Goal: Communication & Community: Answer question/provide support

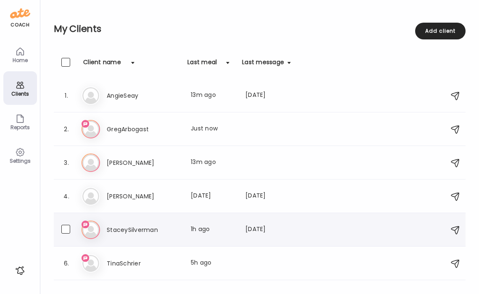
click at [169, 231] on h3 "StaceySilverman" at bounding box center [144, 230] width 74 height 10
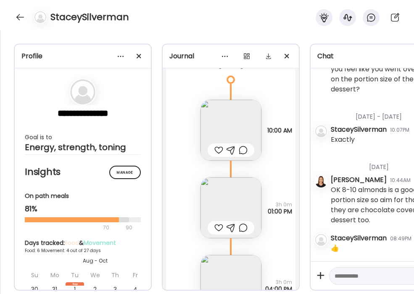
scroll to position [4266, 0]
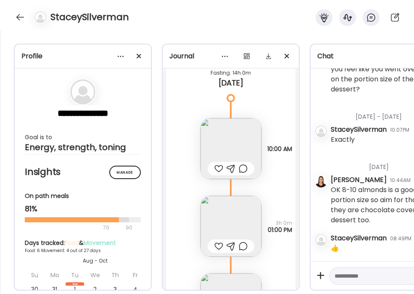
click at [246, 134] on img at bounding box center [230, 148] width 61 height 61
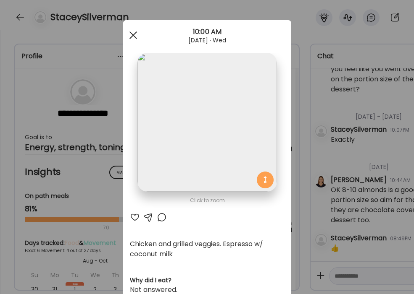
click at [133, 36] on span at bounding box center [133, 35] width 8 height 8
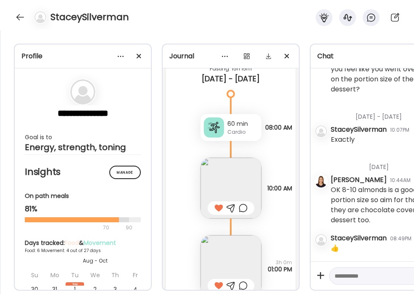
scroll to position [2713, 0]
click at [239, 177] on img at bounding box center [230, 189] width 61 height 61
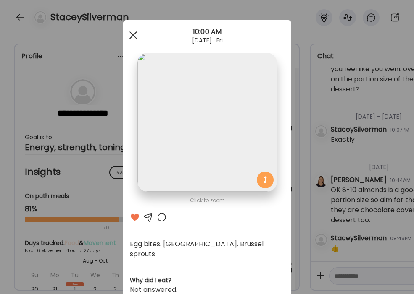
click at [133, 39] on div at bounding box center [133, 35] width 17 height 17
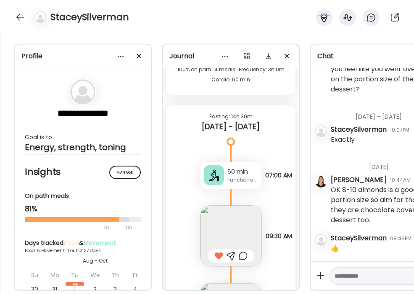
scroll to position [3139, 0]
click at [238, 212] on img at bounding box center [230, 235] width 61 height 61
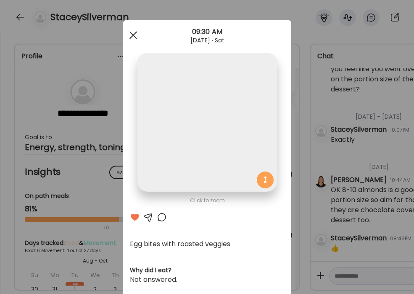
click at [135, 37] on span at bounding box center [133, 35] width 8 height 8
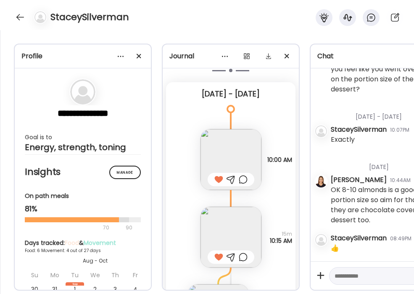
scroll to position [1679, 0]
click at [250, 149] on img at bounding box center [230, 160] width 61 height 61
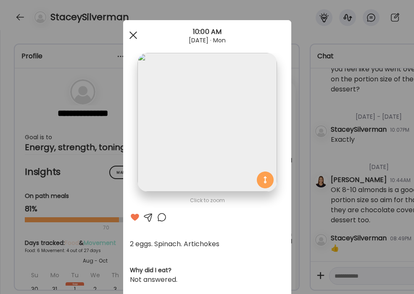
click at [131, 37] on div at bounding box center [133, 35] width 17 height 17
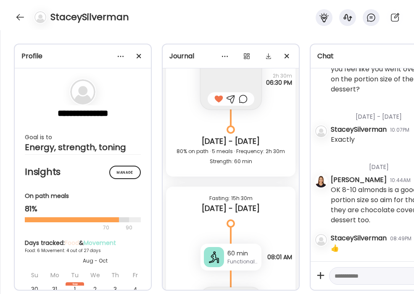
scroll to position [3291, 0]
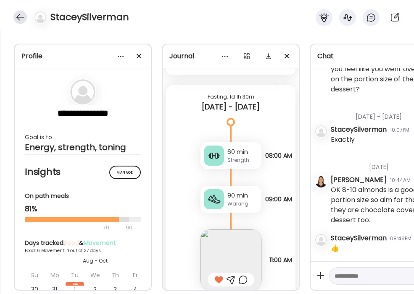
click at [18, 16] on div at bounding box center [19, 16] width 13 height 13
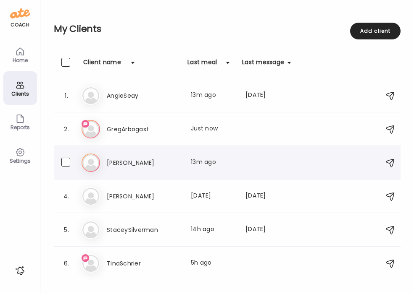
click at [140, 163] on h3 "[PERSON_NAME]" at bounding box center [144, 163] width 74 height 10
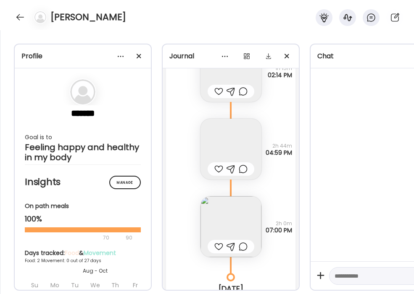
scroll to position [3239, 0]
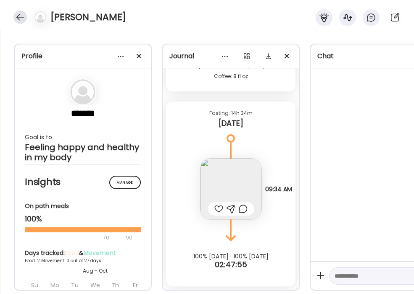
click at [18, 16] on div at bounding box center [19, 16] width 13 height 13
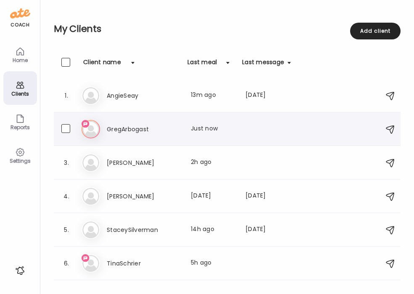
click at [139, 129] on h3 "GregArbogast" at bounding box center [144, 129] width 74 height 10
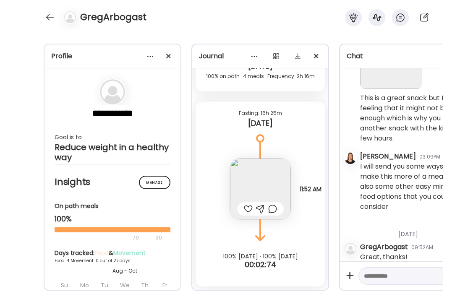
scroll to position [0, 0]
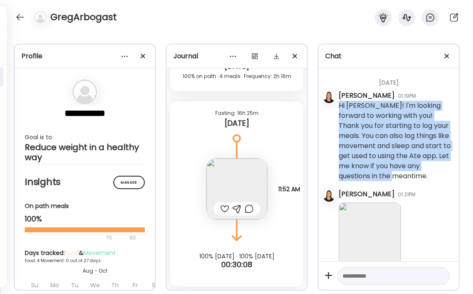
drag, startPoint x: 433, startPoint y: 175, endPoint x: 335, endPoint y: 107, distance: 119.4
click at [335, 107] on div "[DATE] [PERSON_NAME] 01:19PM Hi [PERSON_NAME]! I'm looking forward to working w…" at bounding box center [389, 164] width 140 height 193
copy div "Hi [PERSON_NAME]! I'm looking forward to working with you! Thank you for starti…"
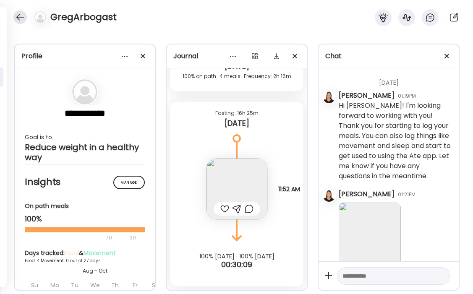
click at [18, 16] on div at bounding box center [19, 16] width 13 height 13
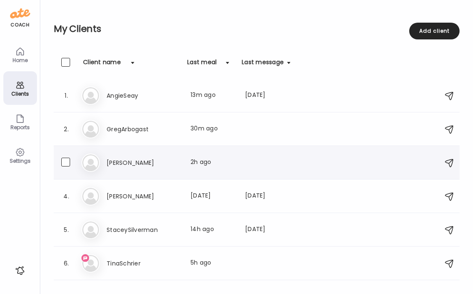
click at [122, 160] on h3 "[PERSON_NAME]" at bounding box center [144, 163] width 74 height 10
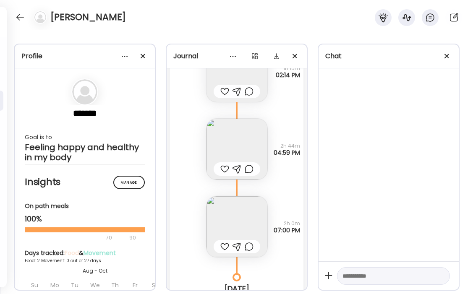
scroll to position [3239, 0]
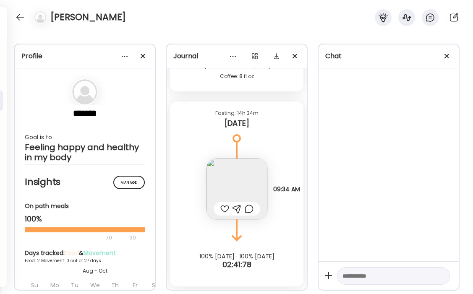
click at [385, 278] on textarea at bounding box center [386, 276] width 87 height 10
paste textarea "**********"
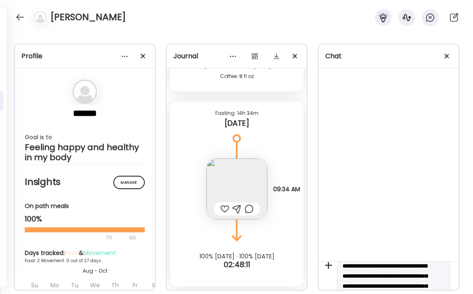
scroll to position [10, 0]
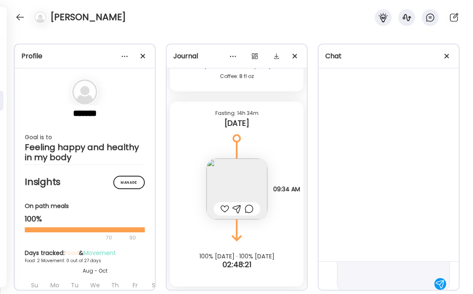
scroll to position [90, 0]
type textarea "**********"
click at [437, 278] on div at bounding box center [441, 276] width 12 height 12
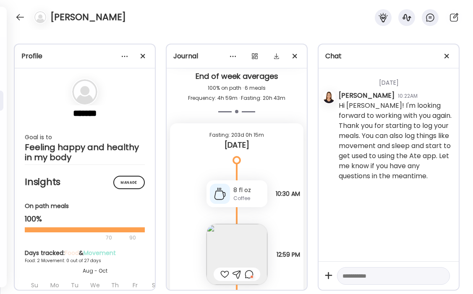
scroll to position [2759, 0]
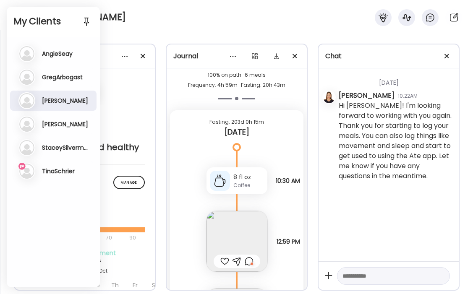
click at [145, 26] on div "[PERSON_NAME]" at bounding box center [236, 15] width 473 height 30
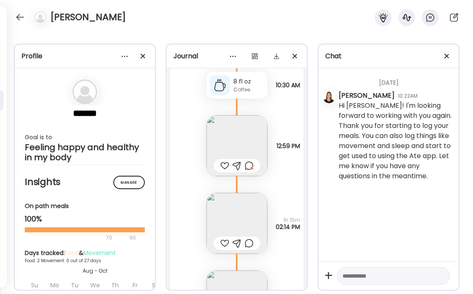
scroll to position [2856, 0]
click at [234, 144] on img at bounding box center [237, 144] width 61 height 61
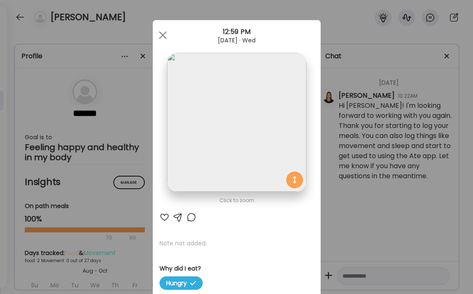
click at [233, 144] on img at bounding box center [236, 122] width 139 height 139
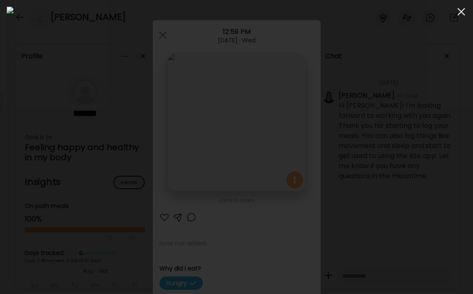
click at [461, 12] on span at bounding box center [462, 12] width 8 height 8
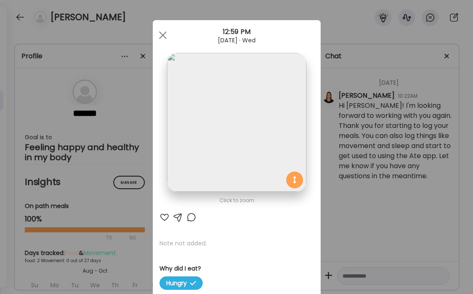
click at [177, 218] on div at bounding box center [178, 217] width 10 height 10
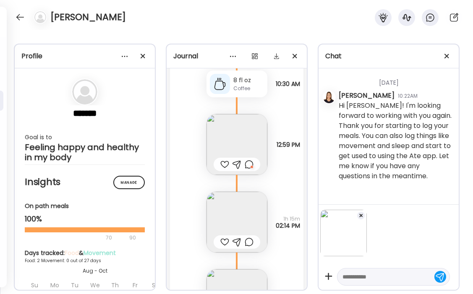
click at [381, 280] on textarea at bounding box center [386, 277] width 87 height 10
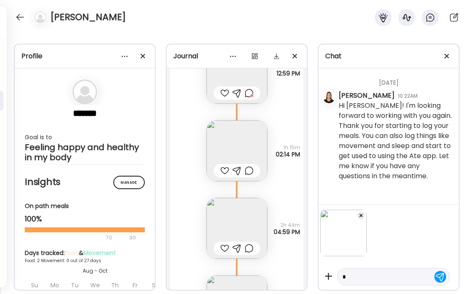
scroll to position [1, 0]
drag, startPoint x: 389, startPoint y: 275, endPoint x: 383, endPoint y: 278, distance: 6.2
click at [383, 278] on textarea "**********" at bounding box center [386, 276] width 87 height 10
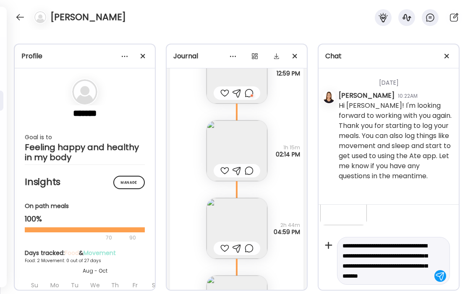
scroll to position [41, 0]
click at [410, 269] on textarea "**********" at bounding box center [386, 256] width 87 height 50
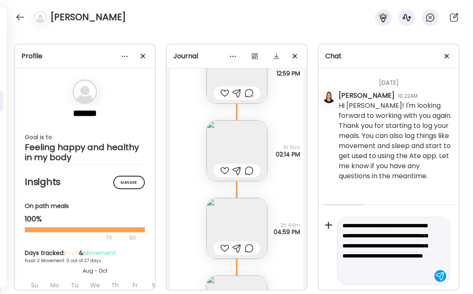
drag, startPoint x: 359, startPoint y: 276, endPoint x: 341, endPoint y: 276, distance: 18.1
click at [341, 276] on div "**********" at bounding box center [393, 251] width 113 height 68
click at [398, 278] on textarea "**********" at bounding box center [386, 251] width 87 height 60
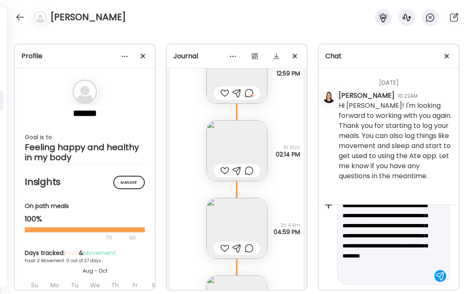
type textarea "**********"
click at [442, 275] on div at bounding box center [441, 276] width 12 height 12
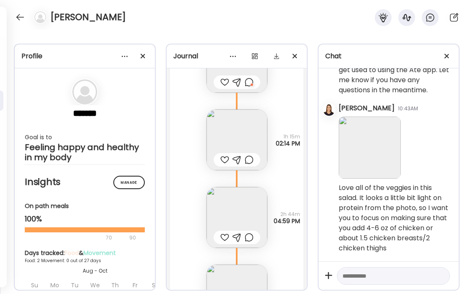
scroll to position [2940, 0]
click at [235, 135] on img at bounding box center [237, 137] width 61 height 61
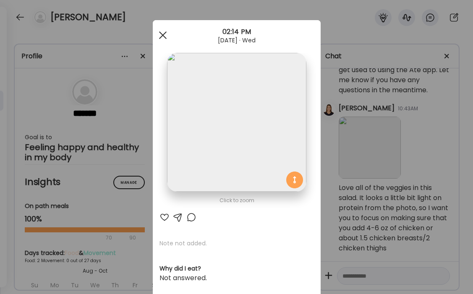
click at [162, 38] on div at bounding box center [163, 35] width 17 height 17
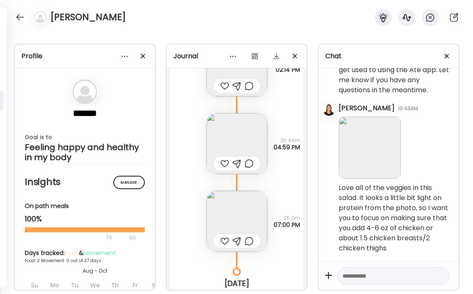
scroll to position [3013, 0]
click at [226, 241] on div at bounding box center [224, 241] width 9 height 10
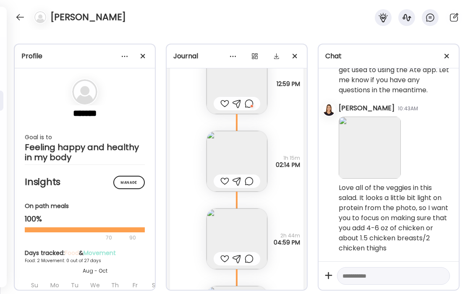
scroll to position [2917, 0]
click at [238, 181] on div at bounding box center [237, 181] width 9 height 10
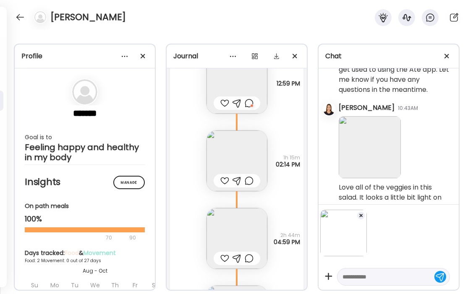
scroll to position [140, 0]
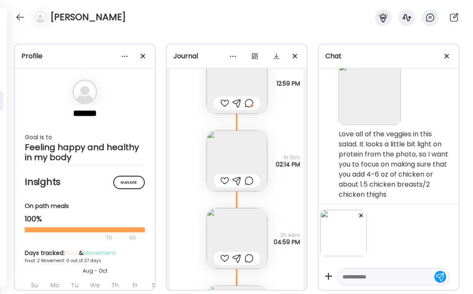
click at [377, 274] on textarea at bounding box center [386, 277] width 87 height 10
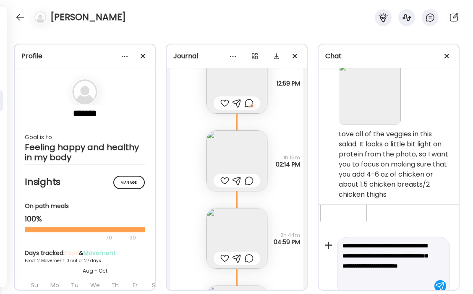
scroll to position [41, 0]
click at [246, 231] on img at bounding box center [237, 238] width 61 height 61
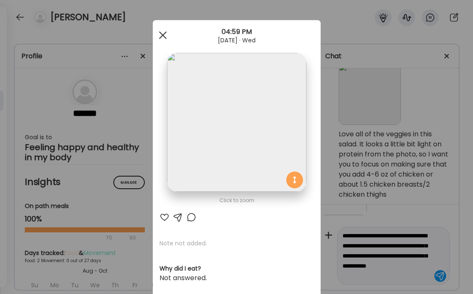
click at [162, 35] on span at bounding box center [163, 35] width 8 height 8
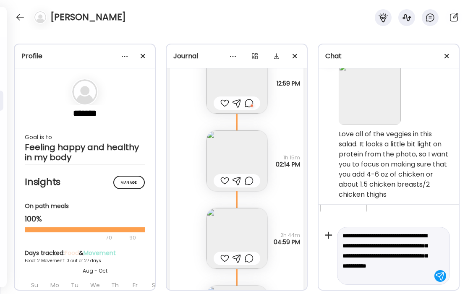
click at [427, 275] on textarea "**********" at bounding box center [386, 256] width 87 height 50
type textarea "**********"
click at [440, 279] on div at bounding box center [441, 276] width 12 height 12
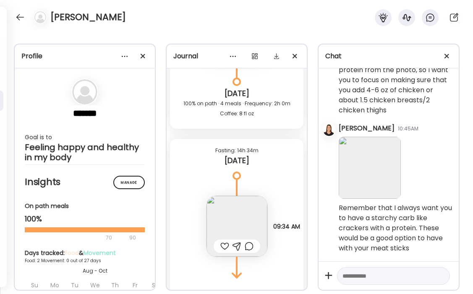
scroll to position [3239, 0]
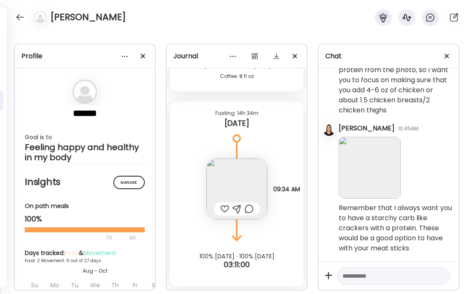
click at [254, 188] on img at bounding box center [237, 189] width 61 height 61
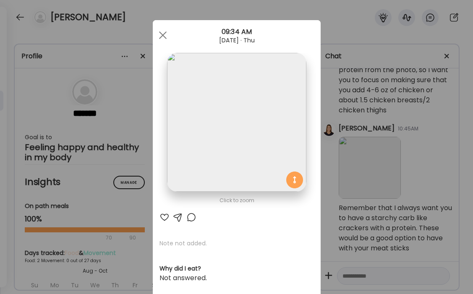
click at [234, 116] on img at bounding box center [236, 122] width 139 height 139
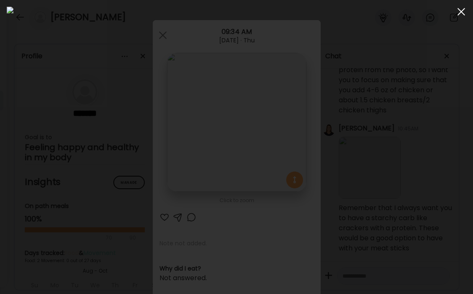
click at [461, 15] on div at bounding box center [461, 11] width 17 height 17
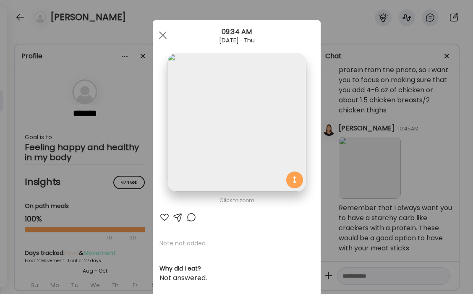
click at [160, 220] on div at bounding box center [165, 217] width 10 height 10
click at [167, 35] on div at bounding box center [163, 35] width 17 height 17
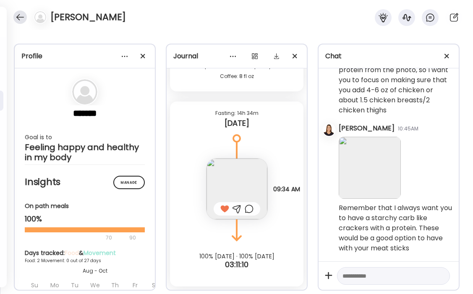
click at [14, 16] on div at bounding box center [19, 16] width 13 height 13
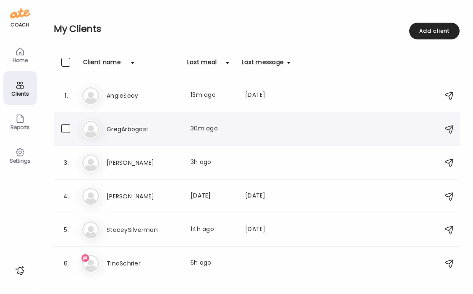
click at [132, 126] on h3 "GregArbogast" at bounding box center [144, 129] width 74 height 10
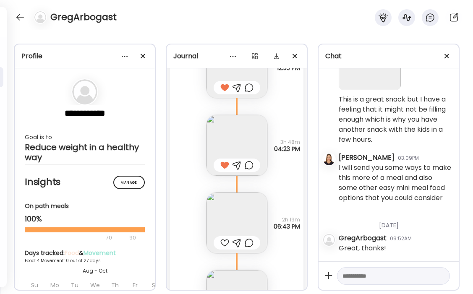
scroll to position [3789, 0]
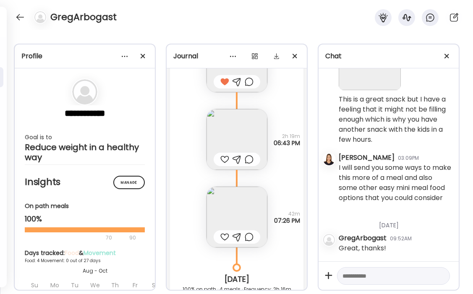
click at [244, 139] on img at bounding box center [237, 139] width 61 height 61
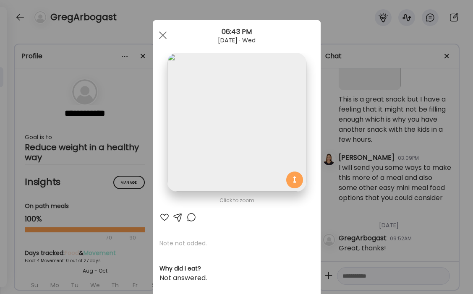
click at [165, 213] on div at bounding box center [165, 217] width 10 height 10
click at [163, 32] on div at bounding box center [163, 35] width 17 height 17
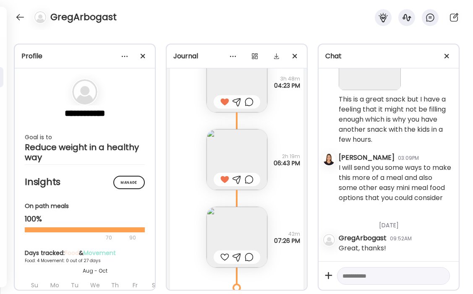
scroll to position [3771, 0]
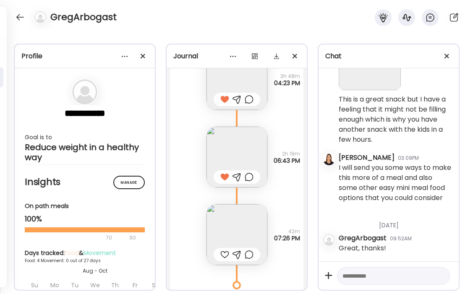
click at [254, 154] on img at bounding box center [237, 157] width 61 height 61
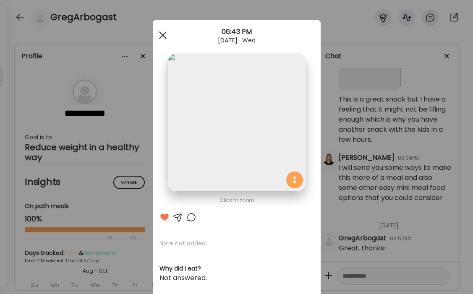
click at [165, 34] on div at bounding box center [163, 35] width 17 height 17
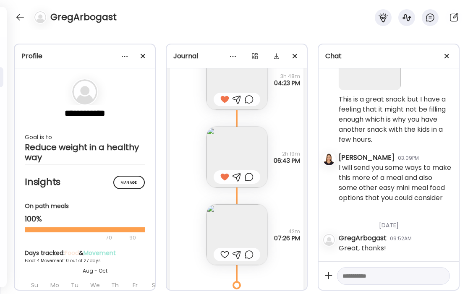
click at [246, 241] on img at bounding box center [237, 234] width 61 height 61
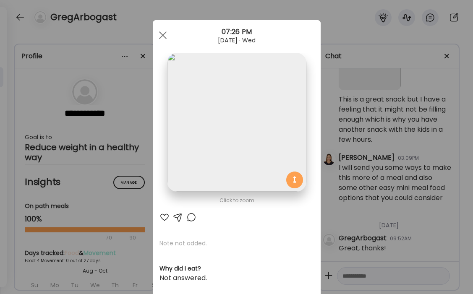
click at [161, 219] on div at bounding box center [165, 217] width 10 height 10
click at [162, 38] on div at bounding box center [163, 35] width 17 height 17
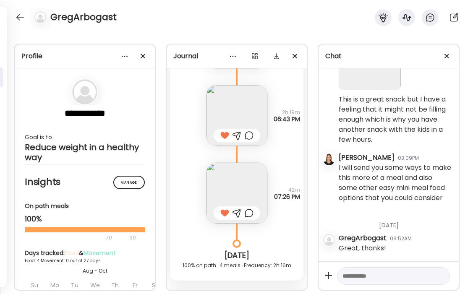
scroll to position [3814, 0]
click at [373, 271] on textarea at bounding box center [386, 276] width 87 height 10
click at [238, 212] on div at bounding box center [237, 212] width 9 height 10
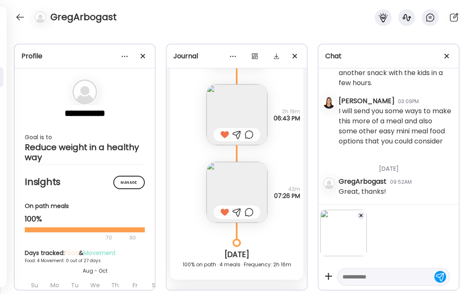
click at [382, 274] on textarea at bounding box center [386, 277] width 87 height 10
type textarea "*"
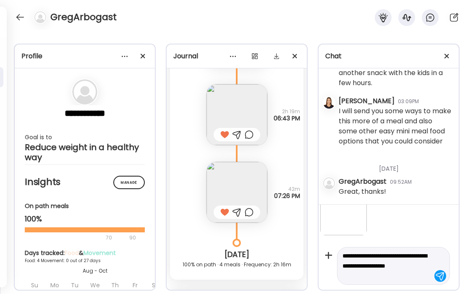
click at [248, 116] on img at bounding box center [237, 114] width 61 height 61
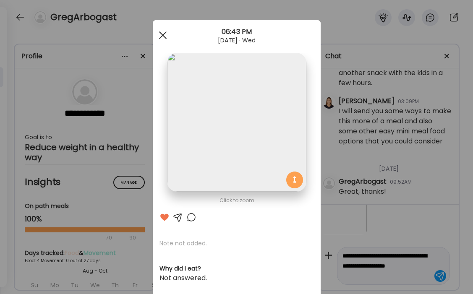
click at [163, 37] on span at bounding box center [163, 35] width 8 height 8
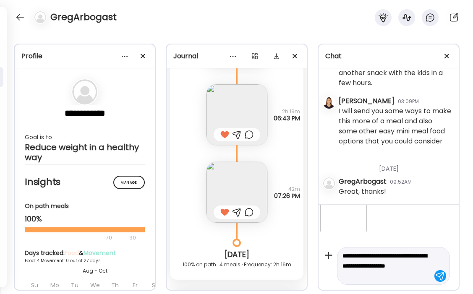
click at [373, 277] on textarea "**********" at bounding box center [386, 266] width 87 height 30
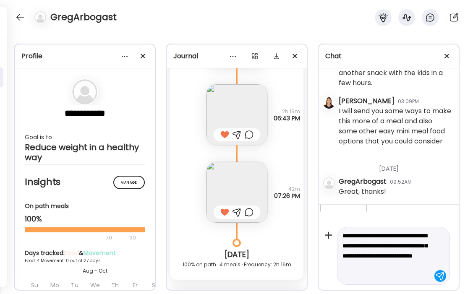
type textarea "**********"
click at [442, 277] on div at bounding box center [441, 276] width 12 height 12
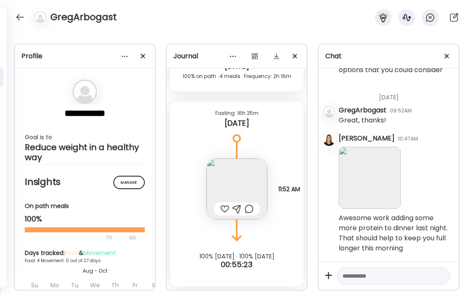
scroll to position [4002, 0]
click at [246, 177] on img at bounding box center [237, 189] width 61 height 61
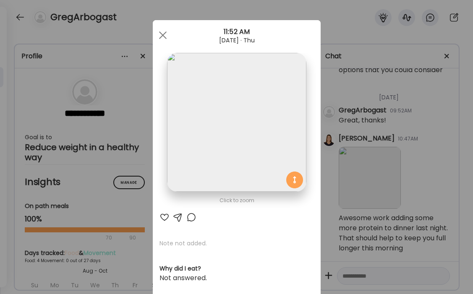
click at [236, 139] on img at bounding box center [236, 122] width 139 height 139
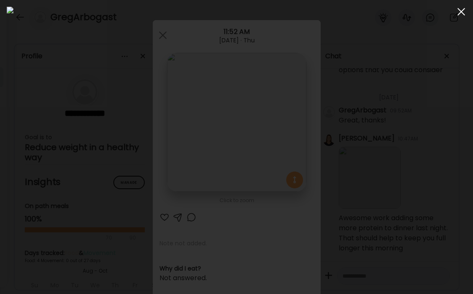
click at [464, 9] on span at bounding box center [462, 12] width 8 height 8
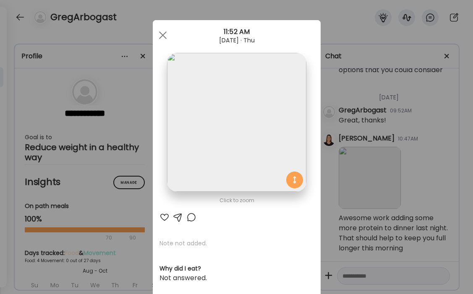
click at [163, 220] on div at bounding box center [165, 217] width 10 height 10
click at [164, 35] on div at bounding box center [163, 35] width 17 height 17
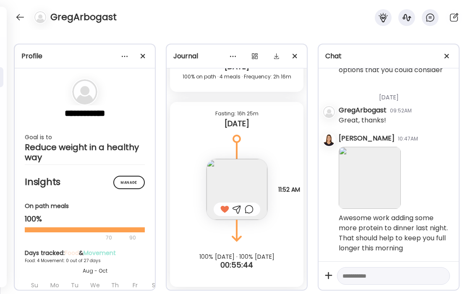
scroll to position [4002, 0]
click at [241, 186] on img at bounding box center [237, 189] width 61 height 61
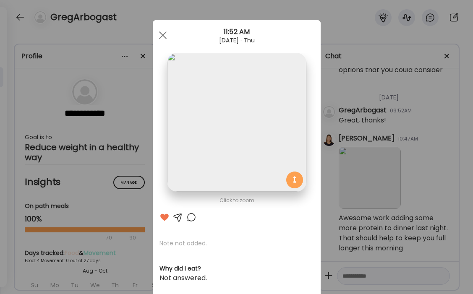
click at [240, 151] on img at bounding box center [236, 122] width 139 height 139
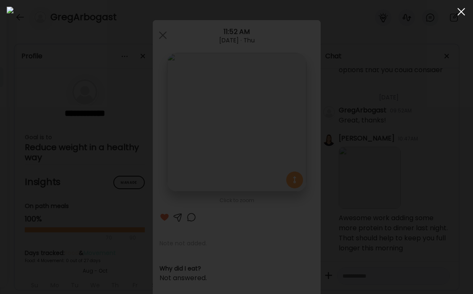
click at [459, 15] on div at bounding box center [461, 11] width 17 height 17
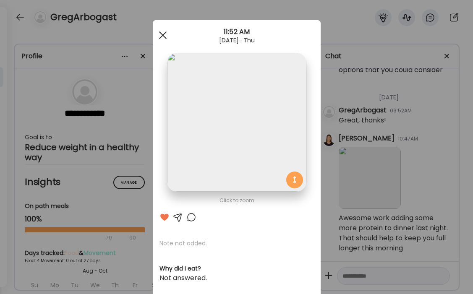
click at [165, 36] on div at bounding box center [163, 35] width 17 height 17
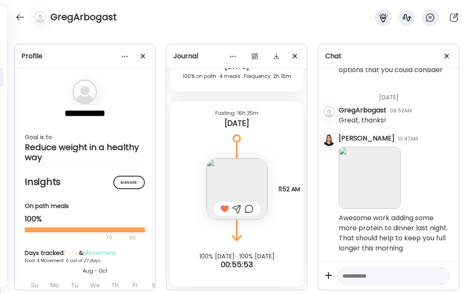
click at [238, 210] on div at bounding box center [237, 209] width 9 height 10
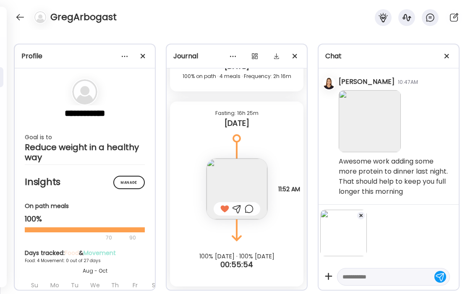
click at [385, 277] on textarea at bounding box center [386, 277] width 87 height 10
click at [343, 267] on textarea "**********" at bounding box center [386, 271] width 87 height 20
click at [406, 278] on textarea "**********" at bounding box center [386, 271] width 87 height 20
type textarea "**********"
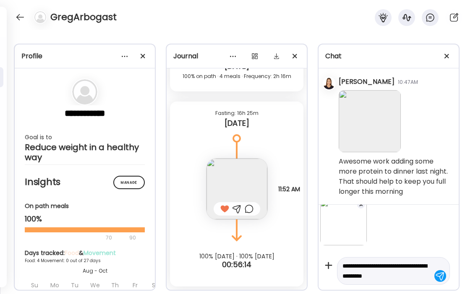
click at [447, 274] on div "**********" at bounding box center [393, 271] width 113 height 28
click at [437, 274] on div at bounding box center [441, 276] width 12 height 12
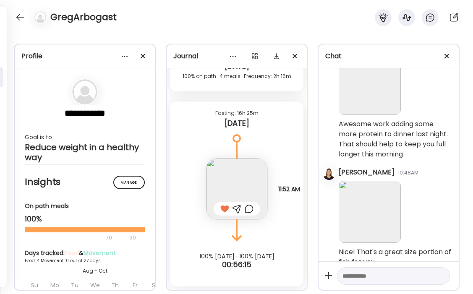
scroll to position [619, 0]
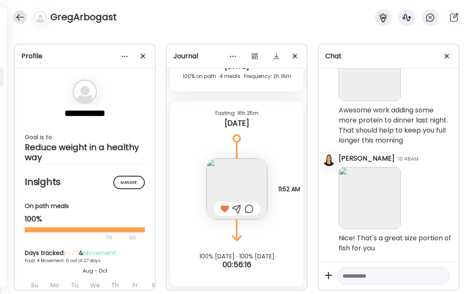
click at [21, 16] on div at bounding box center [19, 16] width 13 height 13
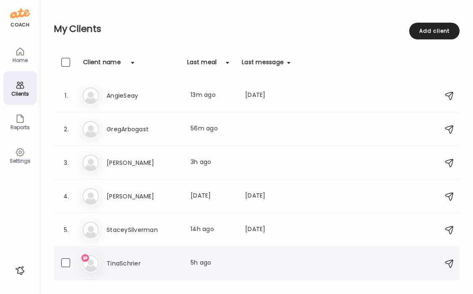
click at [126, 265] on h3 "TinaSchrier" at bounding box center [144, 264] width 74 height 10
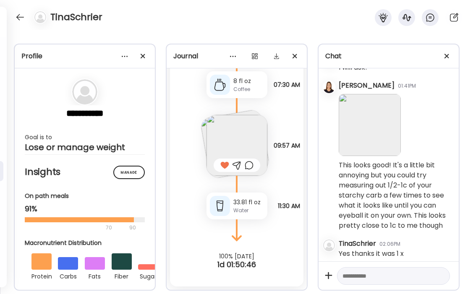
scroll to position [3116, 0]
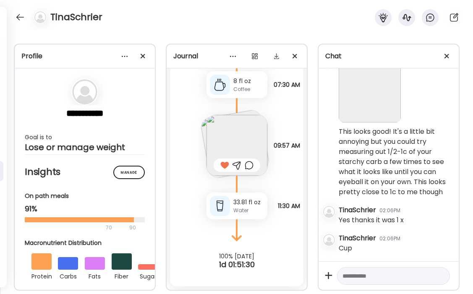
click at [373, 273] on textarea at bounding box center [386, 276] width 87 height 10
type textarea "*"
paste textarea "**********"
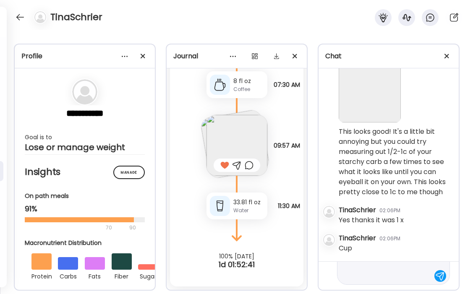
drag, startPoint x: 383, startPoint y: 276, endPoint x: 401, endPoint y: 270, distance: 18.2
click at [401, 270] on textarea "**********" at bounding box center [386, 251] width 87 height 60
type textarea "**********"
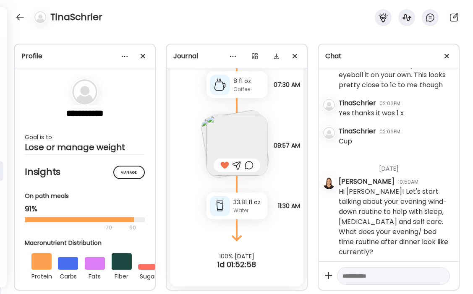
scroll to position [3227, 0]
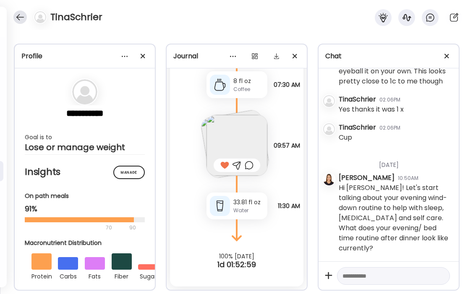
click at [23, 16] on div at bounding box center [19, 16] width 13 height 13
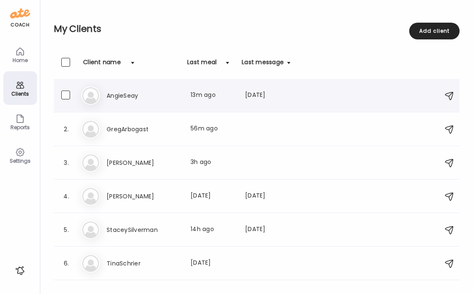
click at [135, 104] on div "An AngieSeay Last meal: 13m ago Last message: [DATE] Awesome! Yes I will def tr…" at bounding box center [257, 95] width 353 height 18
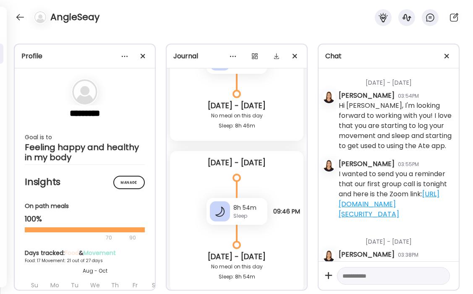
scroll to position [99613, 0]
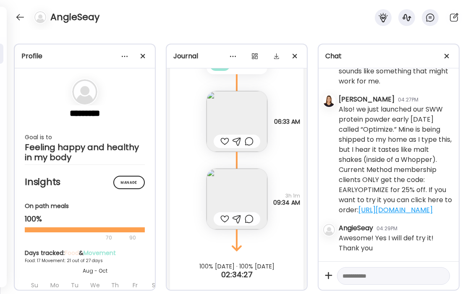
drag, startPoint x: 374, startPoint y: 210, endPoint x: 356, endPoint y: 102, distance: 110.2
click at [356, 105] on div "Also! we just launched our SWW protein powder early [DATE] called “Optimize.” M…" at bounding box center [395, 160] width 113 height 111
copy div "we just launched our SWW protein powder early [DATE] called “Optimize.” Mine is…"
click at [20, 17] on div at bounding box center [19, 16] width 13 height 13
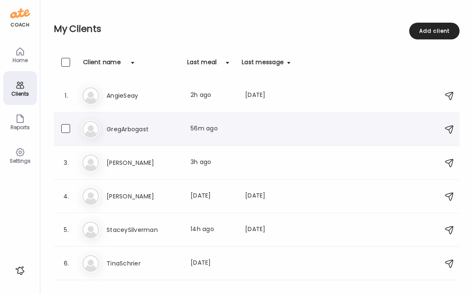
click at [128, 131] on h3 "GregArbogast" at bounding box center [144, 129] width 74 height 10
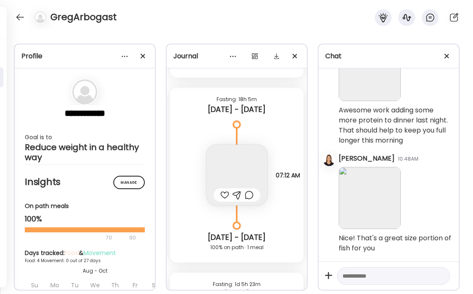
scroll to position [4002, 0]
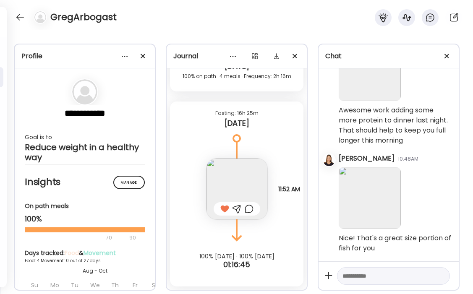
click at [377, 275] on textarea at bounding box center [386, 276] width 87 height 10
click at [21, 21] on div at bounding box center [19, 16] width 13 height 13
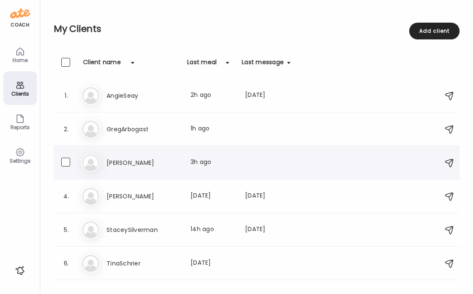
click at [127, 152] on div "3. He [PERSON_NAME] Last meal: 3h ago You: Remember that I always want you to h…" at bounding box center [257, 163] width 406 height 34
click at [128, 171] on div "He [PERSON_NAME] Last meal: 3h ago You: Remember that I always want you to have…" at bounding box center [257, 163] width 353 height 18
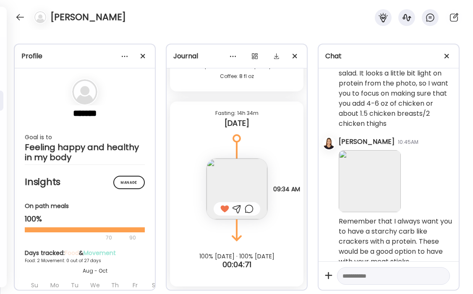
scroll to position [225, 0]
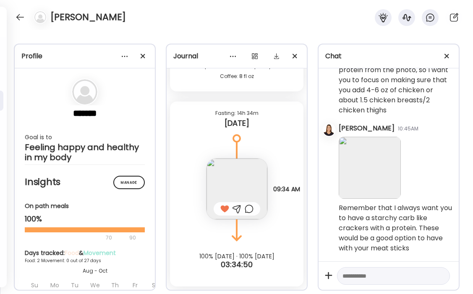
click at [383, 278] on textarea at bounding box center [386, 276] width 87 height 10
paste textarea "**********"
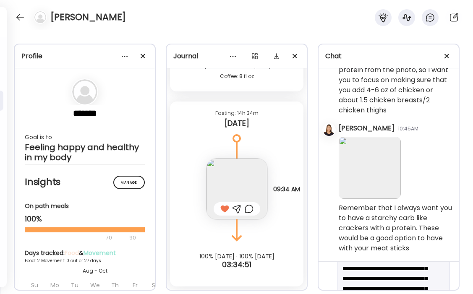
scroll to position [0, 0]
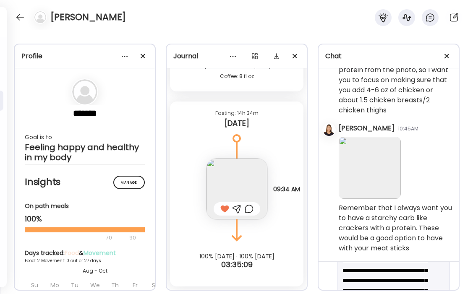
scroll to position [26, 0]
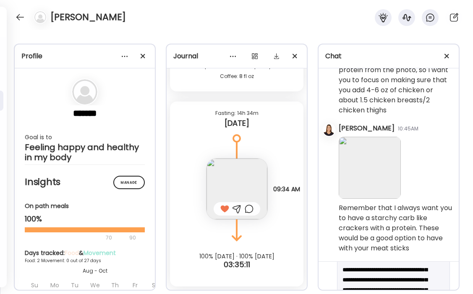
drag, startPoint x: 378, startPoint y: 286, endPoint x: 344, endPoint y: 279, distance: 34.8
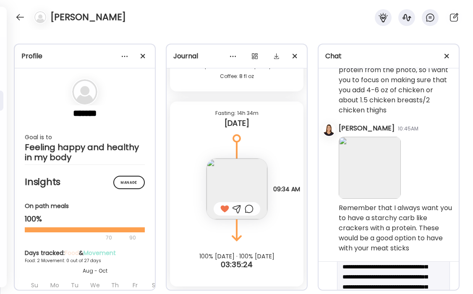
scroll to position [52, 0]
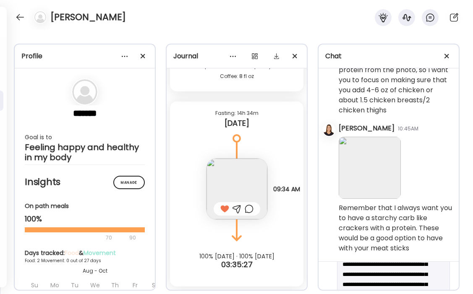
drag, startPoint x: 404, startPoint y: 275, endPoint x: 367, endPoint y: 275, distance: 36.9
click at [367, 275] on textarea "**********" at bounding box center [386, 294] width 87 height 151
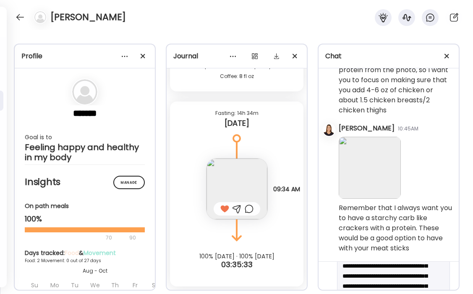
click at [393, 278] on textarea "**********" at bounding box center [386, 286] width 87 height 151
click at [362, 279] on textarea "**********" at bounding box center [386, 276] width 87 height 151
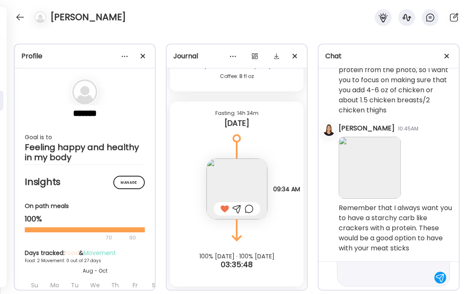
scroll to position [141, 0]
click at [363, 274] on textarea "**********" at bounding box center [386, 205] width 87 height 151
type textarea "**********"
click at [438, 278] on div at bounding box center [441, 276] width 12 height 12
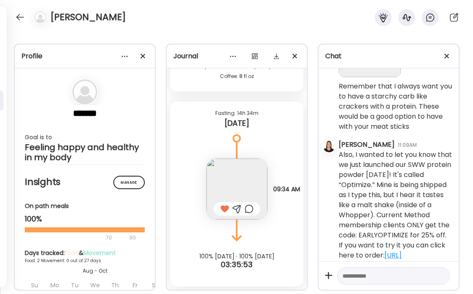
scroll to position [364, 0]
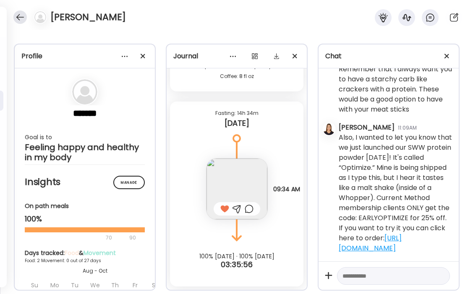
click at [21, 20] on div at bounding box center [19, 16] width 13 height 13
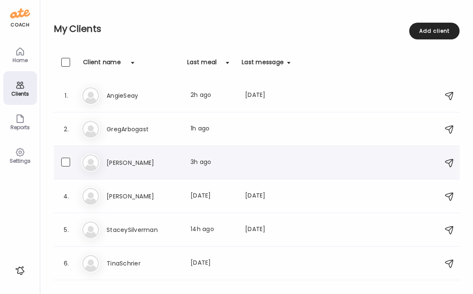
click at [135, 163] on h3 "[PERSON_NAME]" at bounding box center [144, 163] width 74 height 10
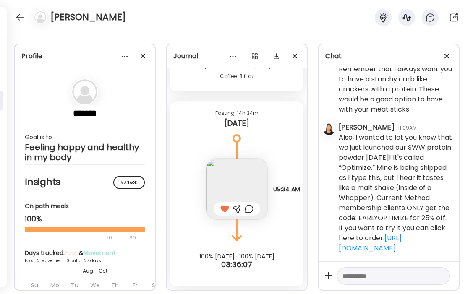
drag, startPoint x: 454, startPoint y: 248, endPoint x: 339, endPoint y: 142, distance: 156.6
click at [339, 142] on div "[DATE] [PERSON_NAME] 10:22AM Hi [PERSON_NAME]! I'm looking forward to working w…" at bounding box center [389, 164] width 140 height 193
copy div "Also, I wanted to let you know that we just launched our SWW protein powder [DA…"
click at [20, 11] on div at bounding box center [19, 16] width 13 height 13
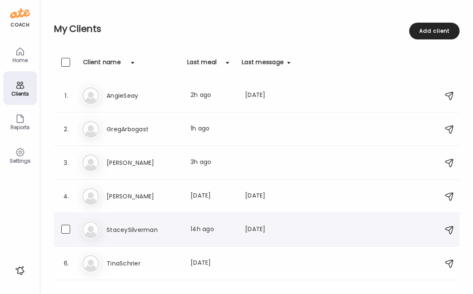
click at [133, 227] on h3 "StaceySilverman" at bounding box center [144, 230] width 74 height 10
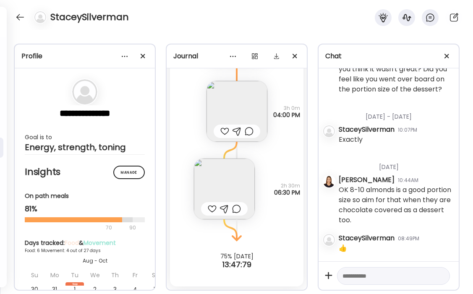
scroll to position [31269, 0]
click at [368, 278] on textarea at bounding box center [386, 276] width 87 height 10
paste textarea "**********"
drag, startPoint x: 356, startPoint y: 275, endPoint x: 336, endPoint y: 275, distance: 20.6
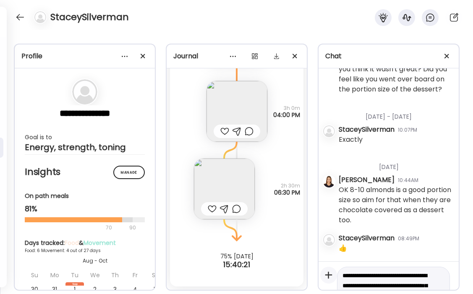
click at [336, 275] on div "**********" at bounding box center [389, 276] width 140 height 29
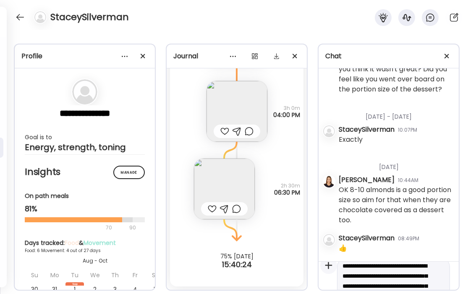
scroll to position [10, 0]
type textarea "**********"
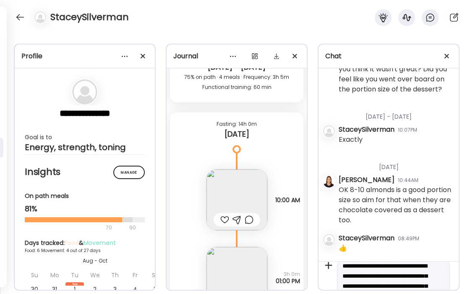
scroll to position [4205, 0]
click at [21, 19] on div at bounding box center [19, 16] width 13 height 13
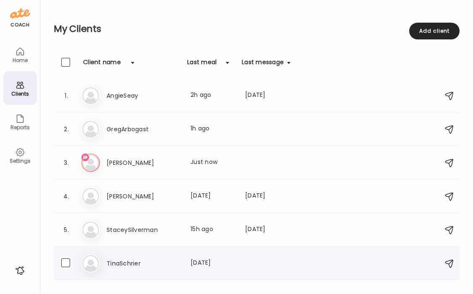
click at [130, 264] on h3 "TinaSchrier" at bounding box center [144, 264] width 74 height 10
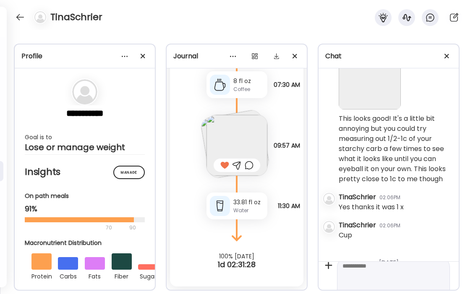
scroll to position [3227, 0]
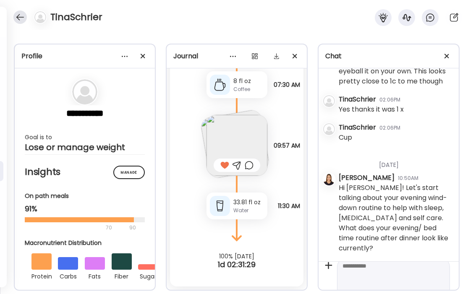
click at [17, 17] on div at bounding box center [19, 16] width 13 height 13
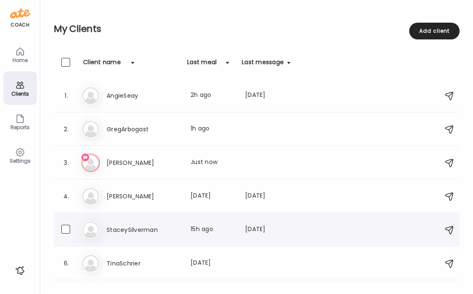
click at [143, 233] on h3 "StaceySilverman" at bounding box center [144, 230] width 74 height 10
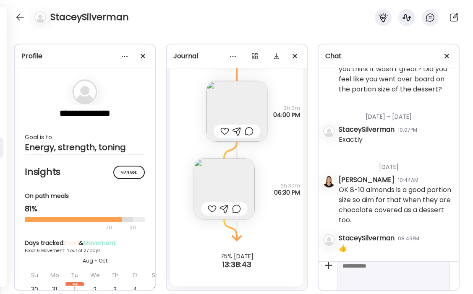
scroll to position [31269, 0]
click at [23, 18] on div at bounding box center [19, 16] width 13 height 13
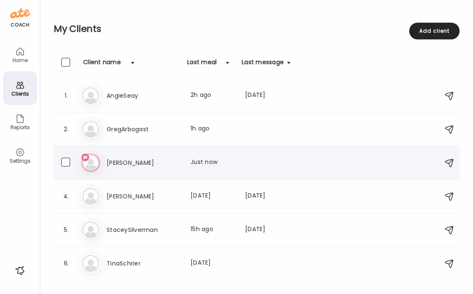
click at [137, 155] on div "He [PERSON_NAME] Last meal: Just now Thanks! Does it work if I had the crackers…" at bounding box center [257, 163] width 353 height 18
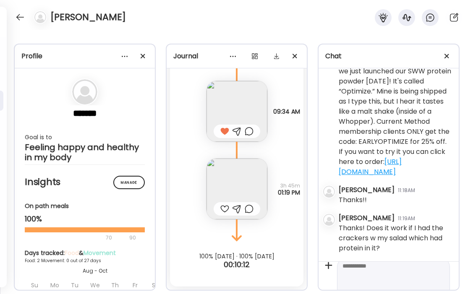
scroll to position [0, 0]
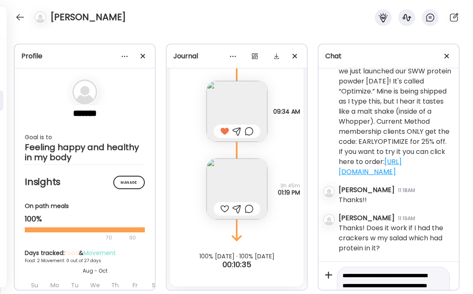
scroll to position [20, 0]
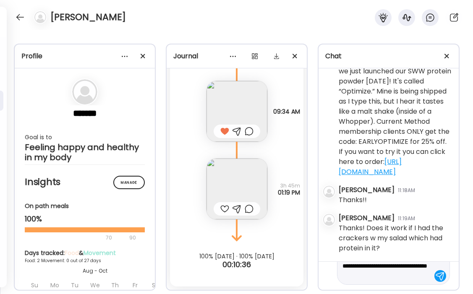
type textarea "**********"
click at [440, 277] on div at bounding box center [441, 276] width 12 height 12
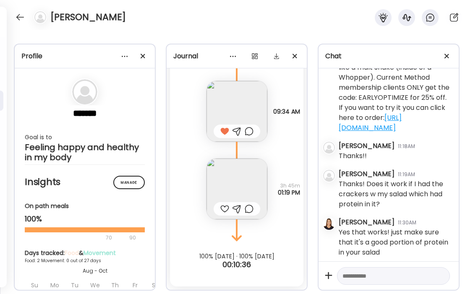
scroll to position [489, 0]
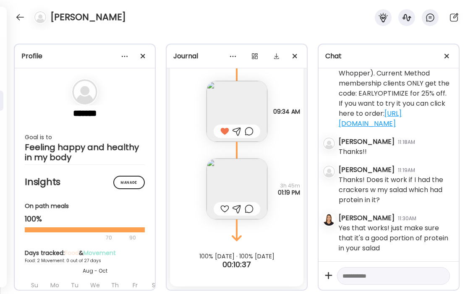
click at [244, 175] on img at bounding box center [237, 189] width 61 height 61
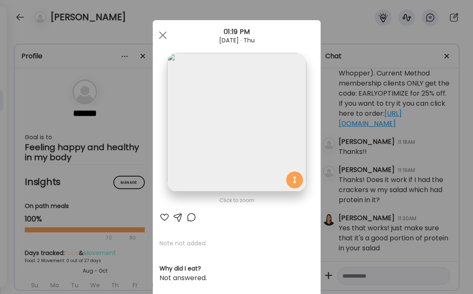
click at [165, 218] on div at bounding box center [165, 217] width 10 height 10
click at [165, 35] on div at bounding box center [163, 35] width 17 height 17
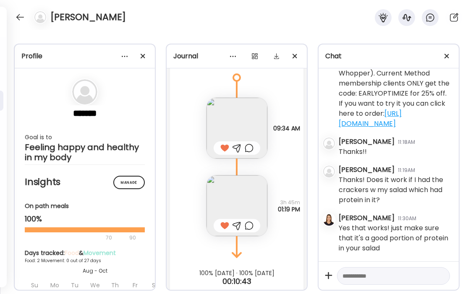
scroll to position [3301, 0]
click at [248, 189] on img at bounding box center [237, 205] width 61 height 61
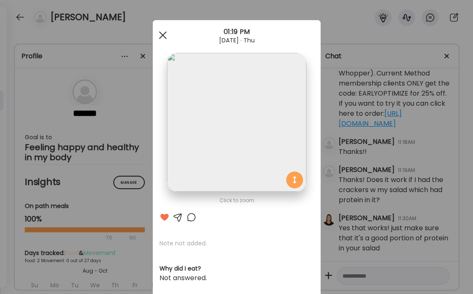
click at [163, 36] on span at bounding box center [163, 35] width 8 height 8
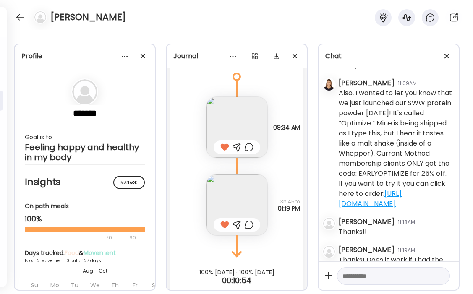
scroll to position [407, 0]
drag, startPoint x: 455, startPoint y: 206, endPoint x: 338, endPoint y: 97, distance: 159.6
click at [338, 97] on div "[DATE] [PERSON_NAME] 10:22AM Hi [PERSON_NAME]! I'm looking forward to working w…" at bounding box center [389, 164] width 140 height 193
copy div "Also, I wanted to let you know that we just launched our SWW protein powder [DA…"
click at [20, 20] on div at bounding box center [19, 16] width 13 height 13
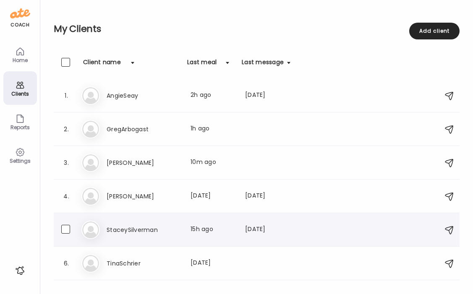
click at [138, 230] on h3 "StaceySilverman" at bounding box center [144, 230] width 74 height 10
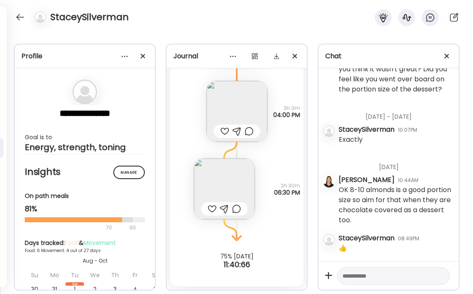
scroll to position [31269, 0]
click at [372, 275] on textarea at bounding box center [386, 276] width 87 height 10
paste textarea "**********"
drag, startPoint x: 356, startPoint y: 277, endPoint x: 339, endPoint y: 277, distance: 17.6
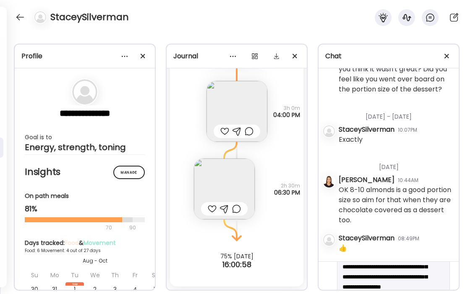
scroll to position [80, 0]
drag, startPoint x: 389, startPoint y: 277, endPoint x: 368, endPoint y: 277, distance: 21.0
click at [368, 277] on textarea "**********" at bounding box center [386, 266] width 87 height 151
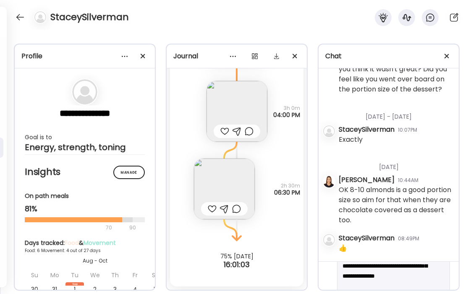
scroll to position [90, 0]
drag, startPoint x: 378, startPoint y: 277, endPoint x: 364, endPoint y: 277, distance: 13.4
click at [364, 277] on textarea "**********" at bounding box center [386, 256] width 87 height 151
type textarea "**********"
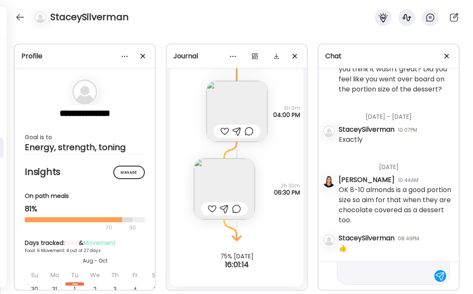
click at [440, 280] on div at bounding box center [441, 276] width 12 height 12
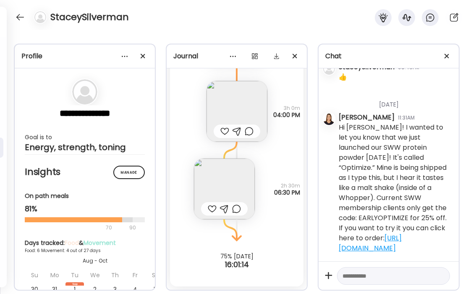
scroll to position [31430, 0]
drag, startPoint x: 454, startPoint y: 254, endPoint x: 373, endPoint y: 142, distance: 138.3
click at [373, 142] on div "[DATE] - [DATE] [PERSON_NAME] 02:21PM Hi [PERSON_NAME]! I'm looking forward to …" at bounding box center [389, 164] width 140 height 193
copy div "I wanted to let you know that we just launched our SWW protein powder [DATE]! I…"
click at [20, 17] on div at bounding box center [19, 16] width 13 height 13
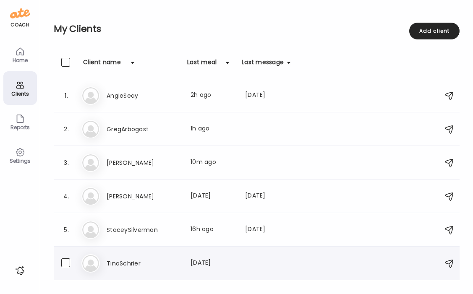
click at [123, 262] on h3 "TinaSchrier" at bounding box center [144, 264] width 74 height 10
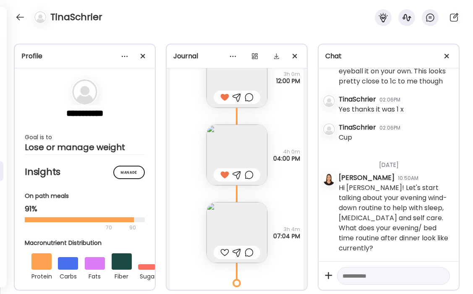
scroll to position [1402, 0]
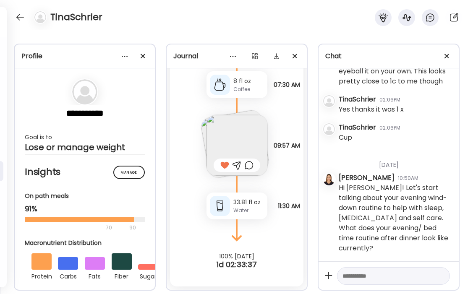
click at [376, 278] on textarea at bounding box center [386, 276] width 87 height 10
paste textarea "**********"
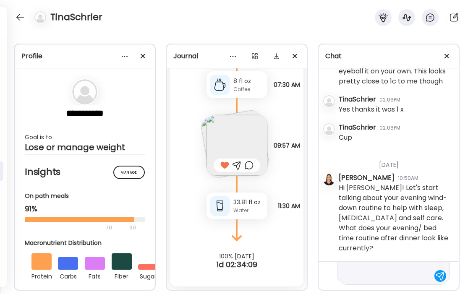
type textarea "**********"
click at [439, 277] on div at bounding box center [441, 276] width 12 height 12
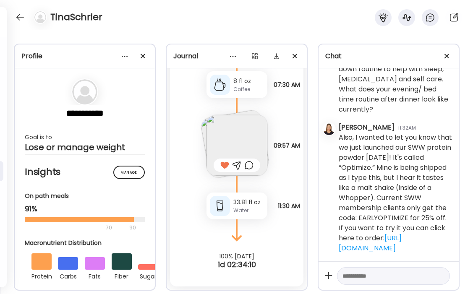
scroll to position [3366, 0]
click at [17, 18] on div at bounding box center [19, 16] width 13 height 13
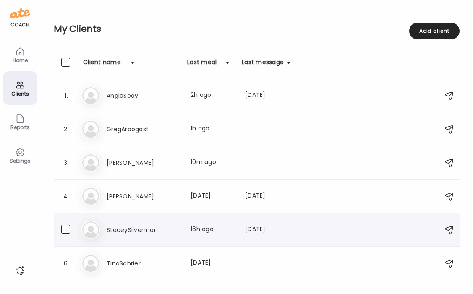
click at [144, 238] on div "St StaceySilverman Last meal: 16h ago Last message: [DATE] You: Hi [PERSON_NAME…" at bounding box center [257, 230] width 353 height 18
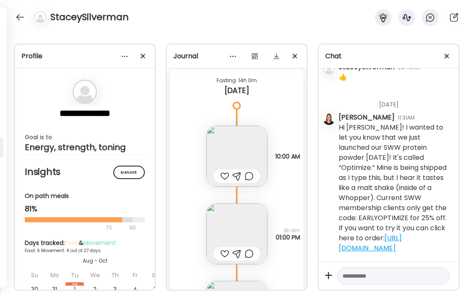
scroll to position [4251, 0]
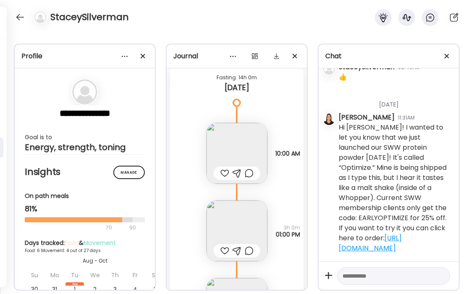
click at [225, 174] on div at bounding box center [224, 173] width 9 height 10
click at [232, 154] on img at bounding box center [237, 153] width 61 height 61
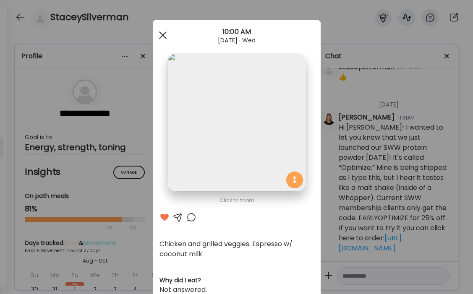
click at [161, 37] on div at bounding box center [163, 35] width 17 height 17
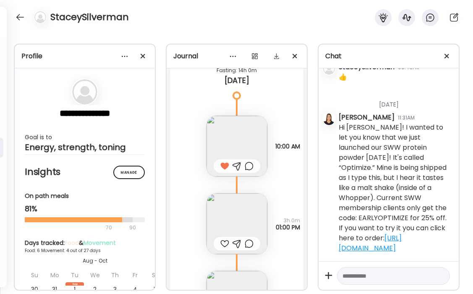
scroll to position [4259, 0]
click at [377, 277] on textarea at bounding box center [386, 276] width 87 height 10
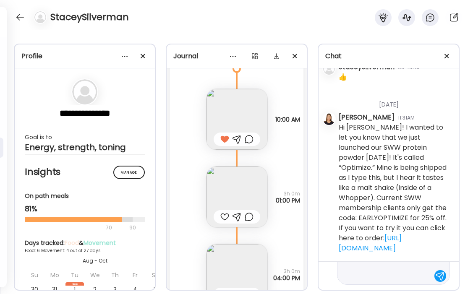
scroll to position [121, 0]
type textarea "**********"
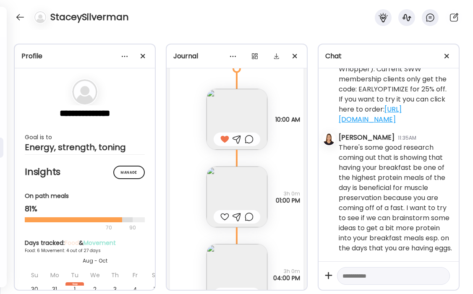
scroll to position [31569, 0]
click at [385, 278] on textarea at bounding box center [386, 276] width 87 height 10
click at [421, 269] on textarea "**********" at bounding box center [386, 266] width 87 height 30
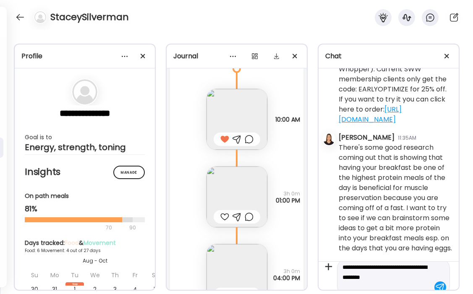
click at [343, 287] on textarea "**********" at bounding box center [386, 277] width 87 height 30
click at [344, 276] on textarea "**********" at bounding box center [386, 256] width 87 height 50
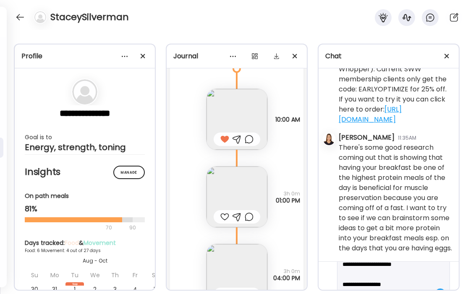
click at [422, 274] on textarea "**********" at bounding box center [386, 259] width 87 height 81
click at [231, 199] on img at bounding box center [237, 197] width 61 height 61
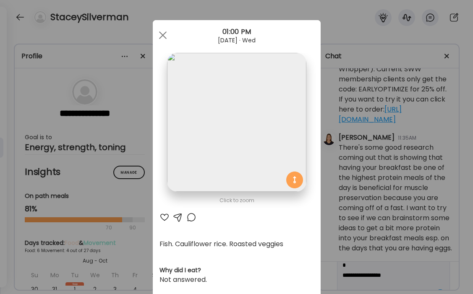
click at [163, 218] on div at bounding box center [165, 217] width 10 height 10
click at [165, 37] on div at bounding box center [163, 35] width 17 height 17
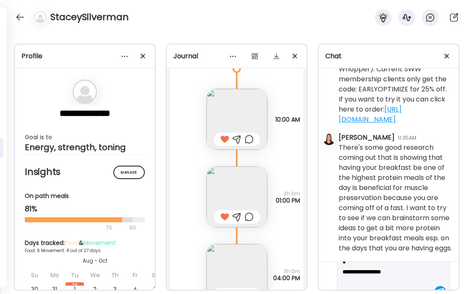
scroll to position [65, 0]
click at [367, 278] on textarea "**********" at bounding box center [386, 251] width 87 height 91
click at [365, 277] on textarea "**********" at bounding box center [386, 245] width 87 height 111
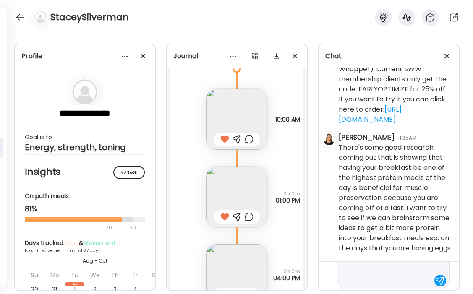
click at [345, 283] on textarea "**********" at bounding box center [386, 230] width 87 height 111
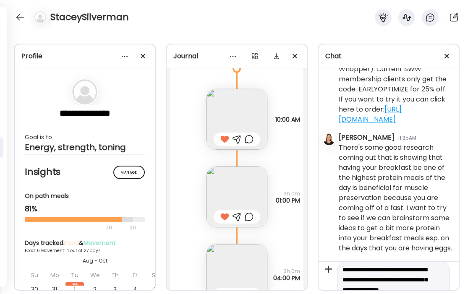
scroll to position [6, 0]
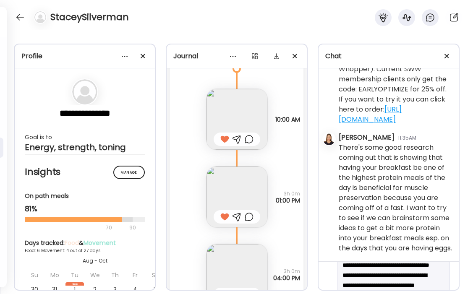
scroll to position [52, 0]
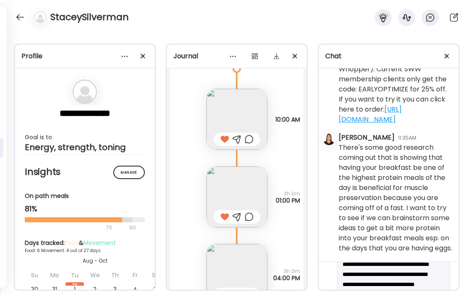
click at [390, 275] on textarea "**********" at bounding box center [386, 274] width 87 height 111
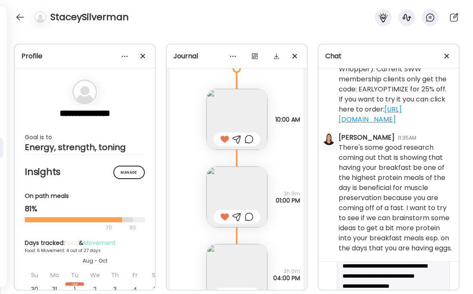
scroll to position [60, 0]
click at [417, 267] on textarea "**********" at bounding box center [386, 266] width 87 height 111
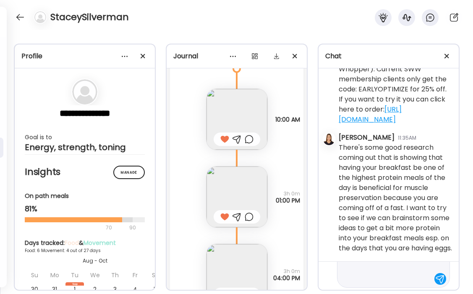
scroll to position [100, 0]
click at [413, 277] on textarea "**********" at bounding box center [386, 225] width 87 height 111
drag, startPoint x: 364, startPoint y: 277, endPoint x: 346, endPoint y: 277, distance: 18.1
click at [346, 277] on textarea "**********" at bounding box center [386, 212] width 87 height 141
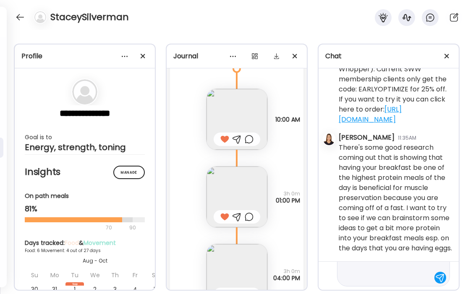
scroll to position [131, 0]
type textarea "**********"
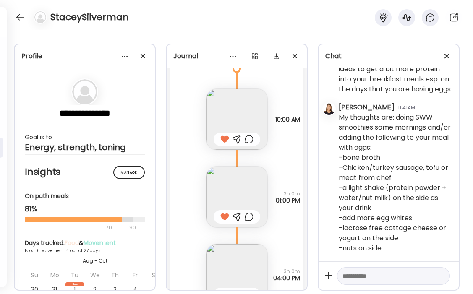
scroll to position [31729, 0]
click at [365, 277] on textarea at bounding box center [386, 276] width 87 height 10
type textarea "**********"
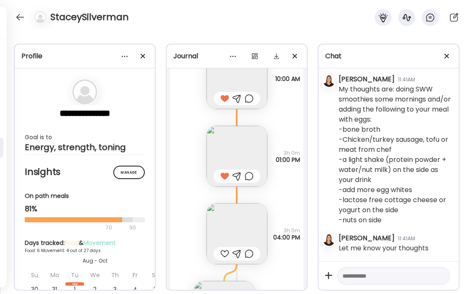
scroll to position [4340, 0]
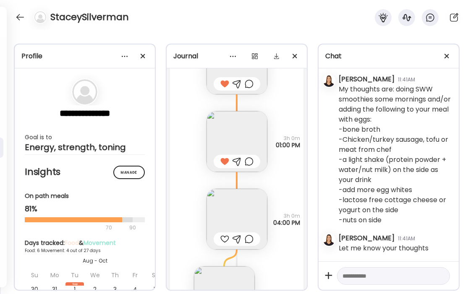
click at [225, 238] on div at bounding box center [224, 239] width 9 height 10
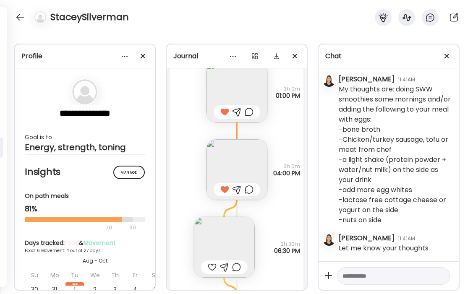
scroll to position [4390, 0]
click at [226, 242] on img at bounding box center [224, 247] width 61 height 61
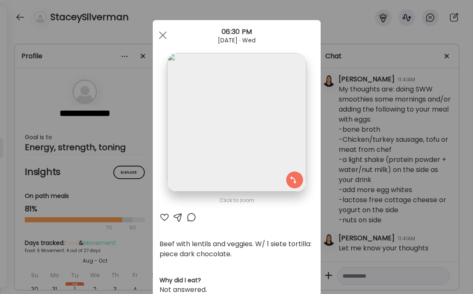
click at [163, 216] on div at bounding box center [165, 217] width 10 height 10
click at [161, 37] on div at bounding box center [163, 35] width 17 height 17
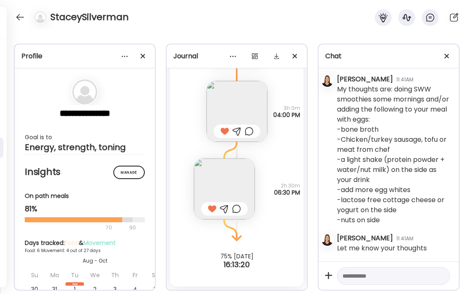
scroll to position [31372, 0]
click at [17, 22] on div at bounding box center [19, 16] width 13 height 13
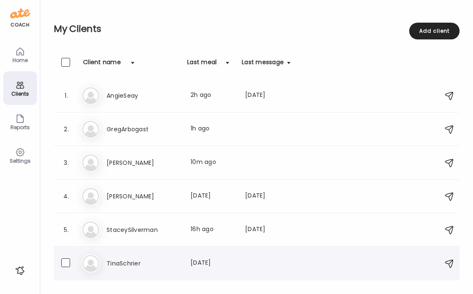
click at [127, 259] on h3 "TinaSchrier" at bounding box center [144, 264] width 74 height 10
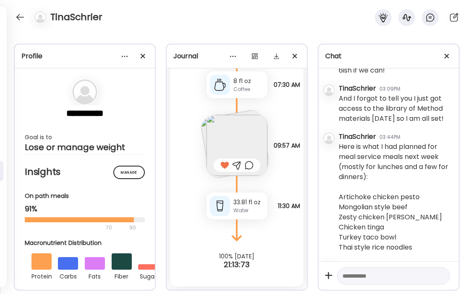
scroll to position [3366, 0]
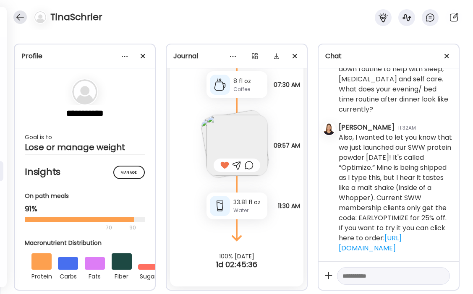
click at [18, 15] on div at bounding box center [19, 16] width 13 height 13
